Goal: Transaction & Acquisition: Download file/media

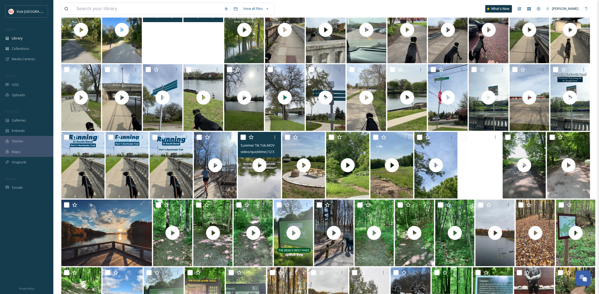
scroll to position [81, 0]
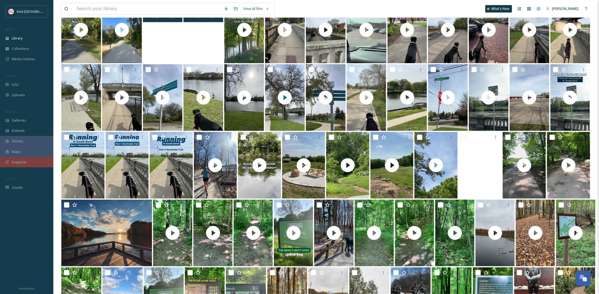
click at [34, 161] on div "SnapLink" at bounding box center [26, 162] width 53 height 10
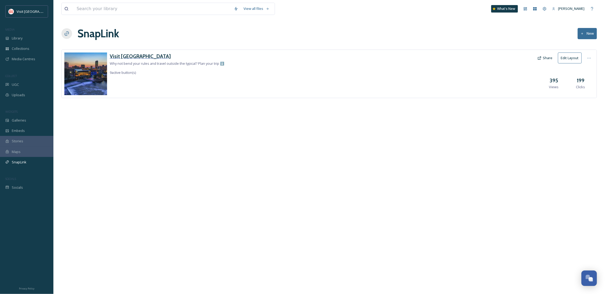
click at [133, 55] on h3 "Visit [GEOGRAPHIC_DATA]" at bounding box center [167, 57] width 114 height 8
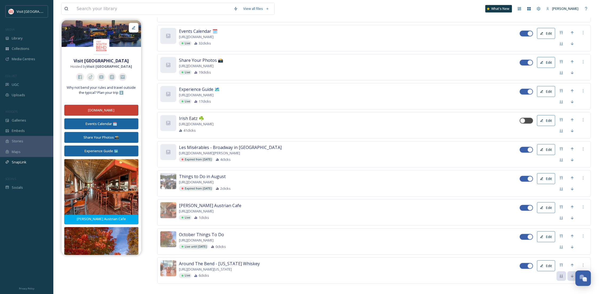
scroll to position [228, 0]
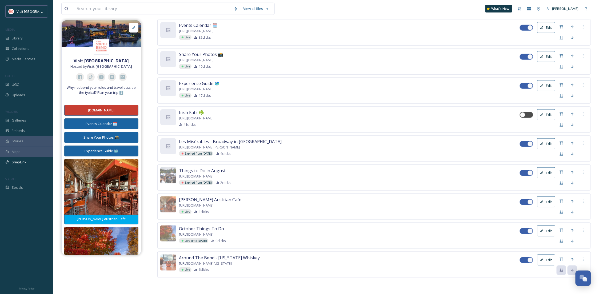
click at [525, 261] on div at bounding box center [524, 260] width 4 height 3
checkbox input "false"
click at [581, 262] on div at bounding box center [584, 260] width 10 height 10
click at [565, 285] on span "Delete Button" at bounding box center [574, 287] width 22 height 5
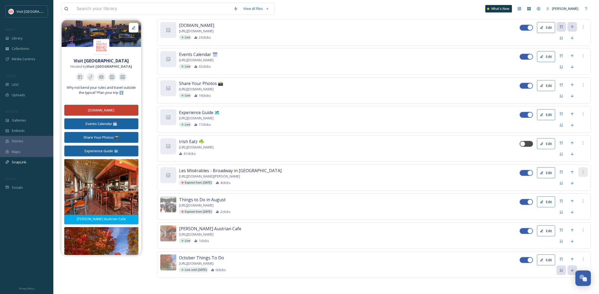
click at [581, 173] on div at bounding box center [584, 173] width 10 height 10
click at [573, 197] on span "Delete Button" at bounding box center [574, 199] width 22 height 5
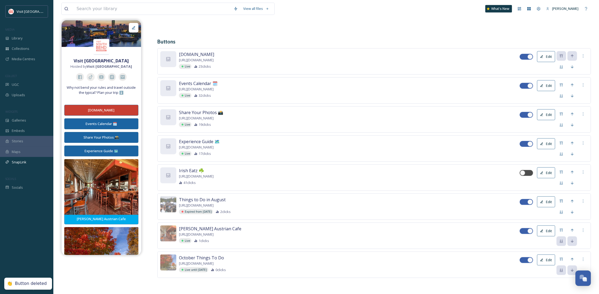
scroll to position [169, 0]
click at [586, 200] on div at bounding box center [584, 202] width 10 height 10
click at [572, 225] on div "Delete Button" at bounding box center [574, 229] width 27 height 10
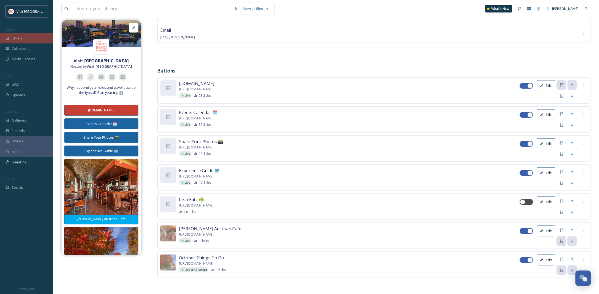
click at [20, 35] on div "Library" at bounding box center [26, 38] width 53 height 10
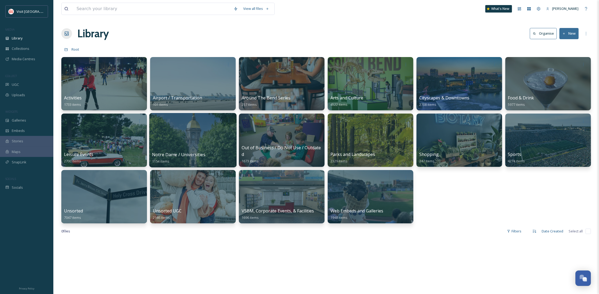
click at [196, 131] on div at bounding box center [192, 140] width 87 height 54
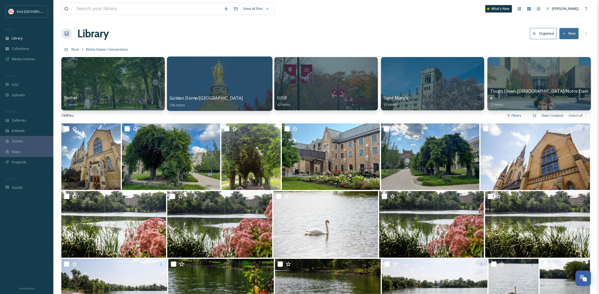
click at [231, 80] on div at bounding box center [219, 84] width 105 height 54
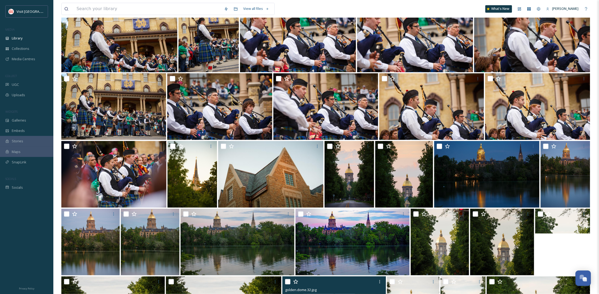
scroll to position [2527, 0]
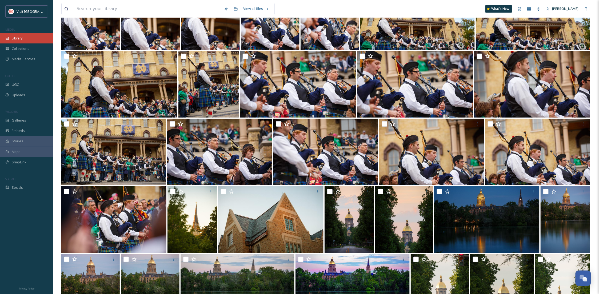
click at [17, 39] on span "Library" at bounding box center [17, 38] width 11 height 5
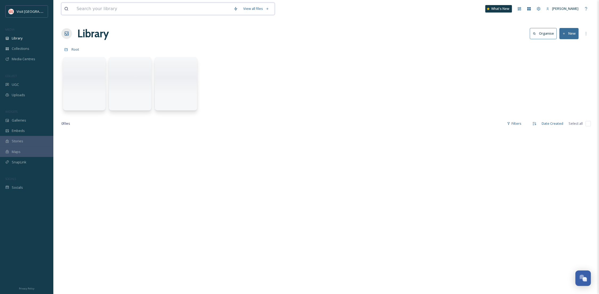
click at [102, 8] on input at bounding box center [152, 9] width 157 height 12
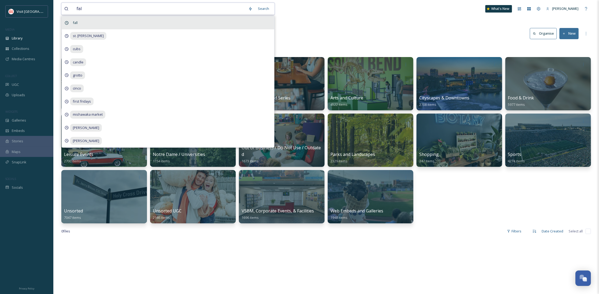
type input "fall"
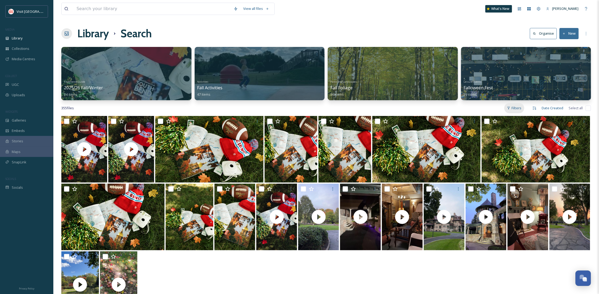
click at [519, 105] on div "Filters" at bounding box center [515, 108] width 20 height 10
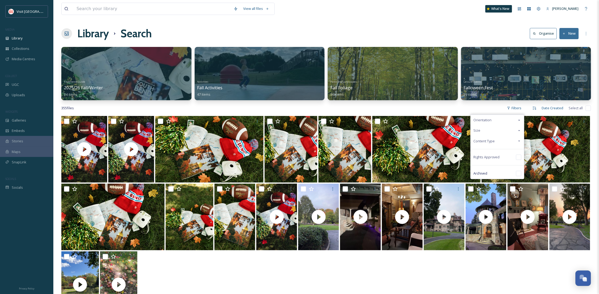
click at [507, 139] on div "Content Type" at bounding box center [497, 141] width 53 height 10
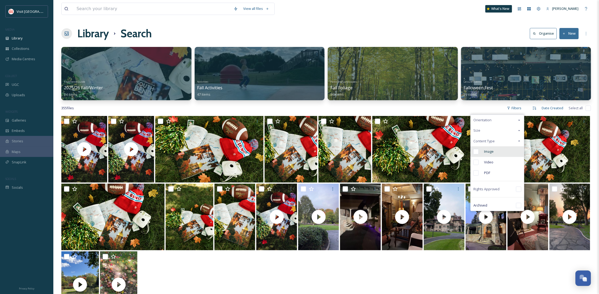
click at [509, 150] on div "Image" at bounding box center [497, 151] width 53 height 11
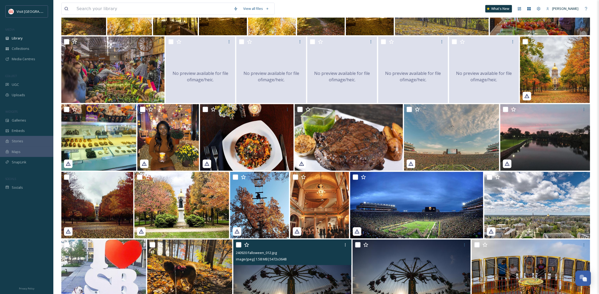
scroll to position [316, 0]
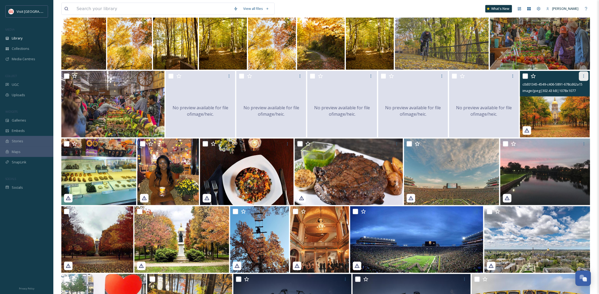
click at [587, 80] on div at bounding box center [584, 77] width 10 height 10
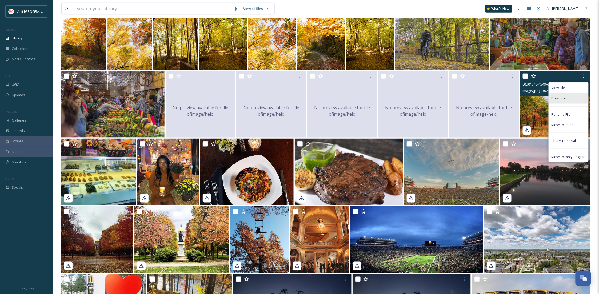
click at [558, 100] on span "Download" at bounding box center [560, 98] width 16 height 5
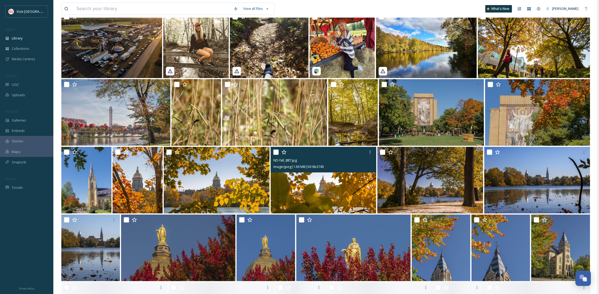
scroll to position [1014, 0]
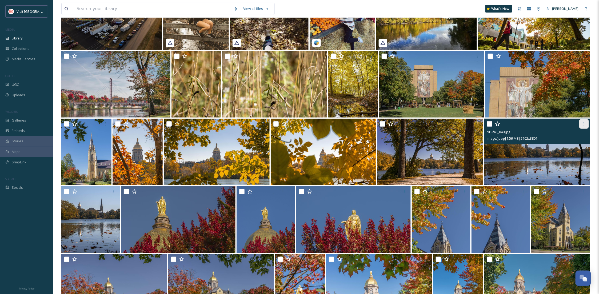
click at [583, 121] on div at bounding box center [585, 124] width 10 height 10
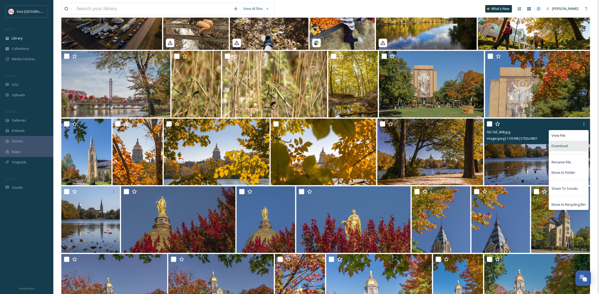
click at [558, 146] on span "Download" at bounding box center [560, 146] width 16 height 5
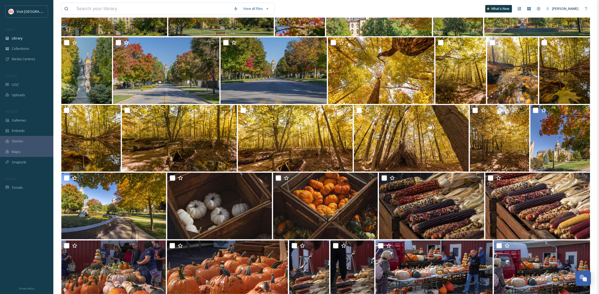
scroll to position [1156, 0]
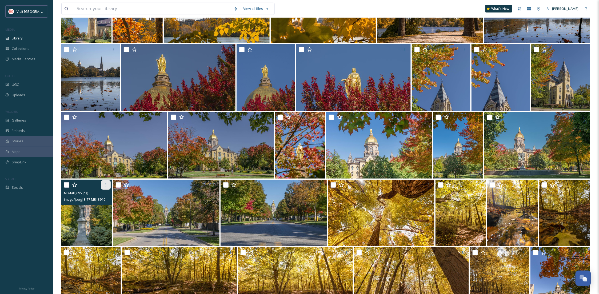
click at [104, 184] on icon at bounding box center [106, 185] width 4 height 4
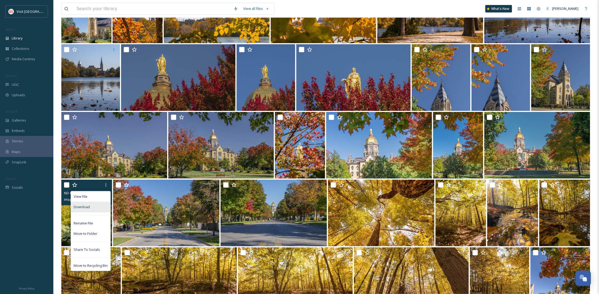
click at [93, 207] on div "Download" at bounding box center [90, 207] width 39 height 10
